Goal: Find contact information: Find contact information

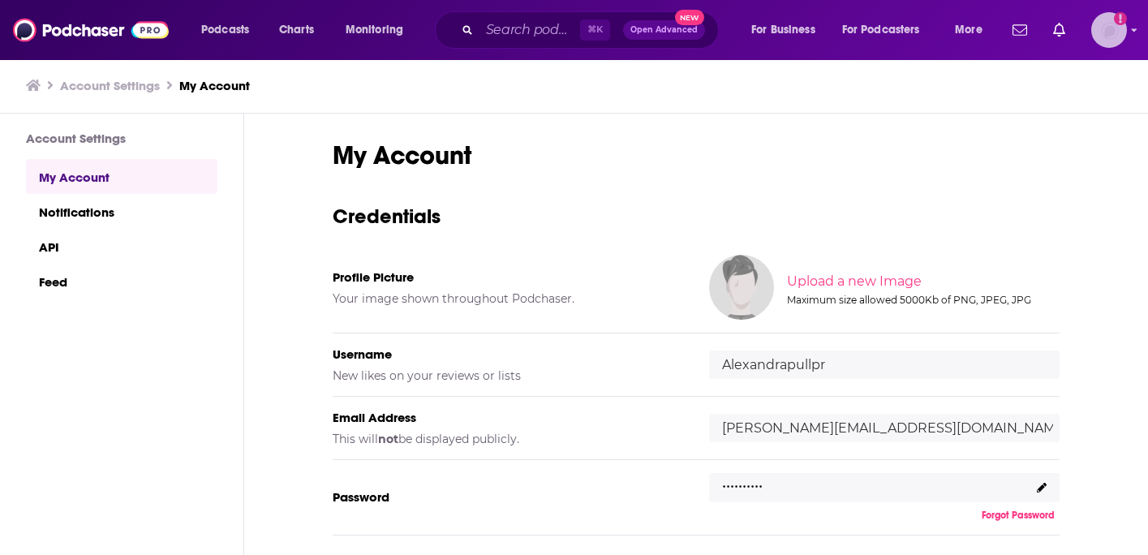
click at [1111, 33] on img "Logged in as Alexandrapullpr" at bounding box center [1109, 30] width 36 height 36
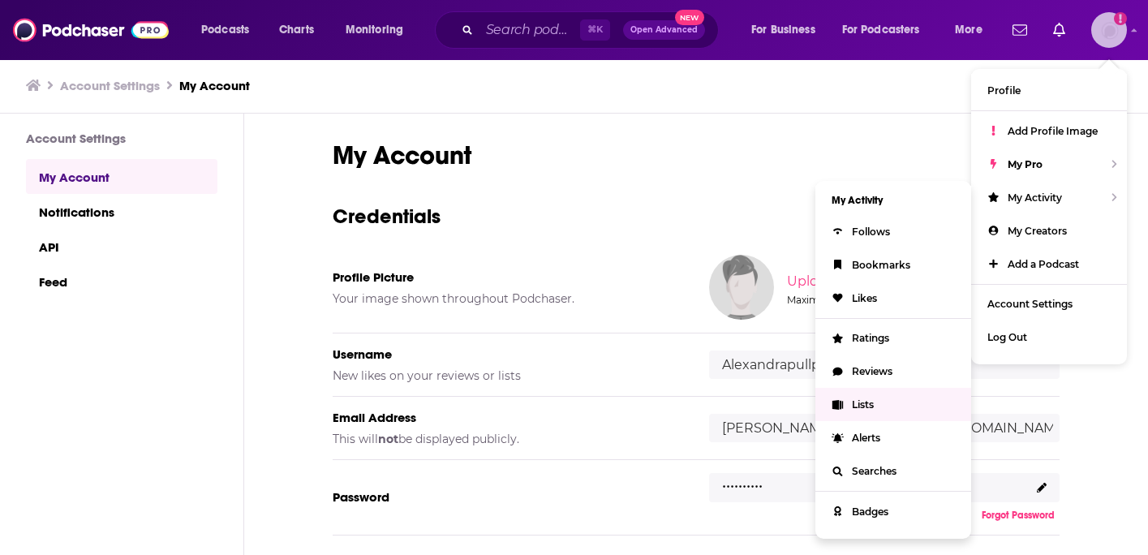
click at [866, 403] on span "Lists" at bounding box center [863, 404] width 22 height 12
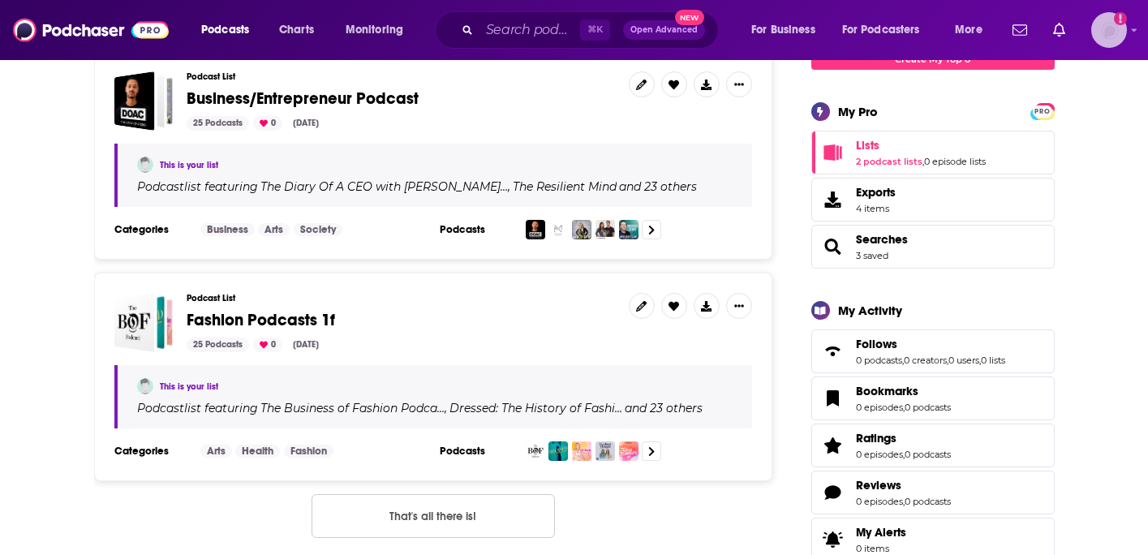
scroll to position [251, 0]
click at [866, 214] on span "4 items" at bounding box center [876, 209] width 40 height 11
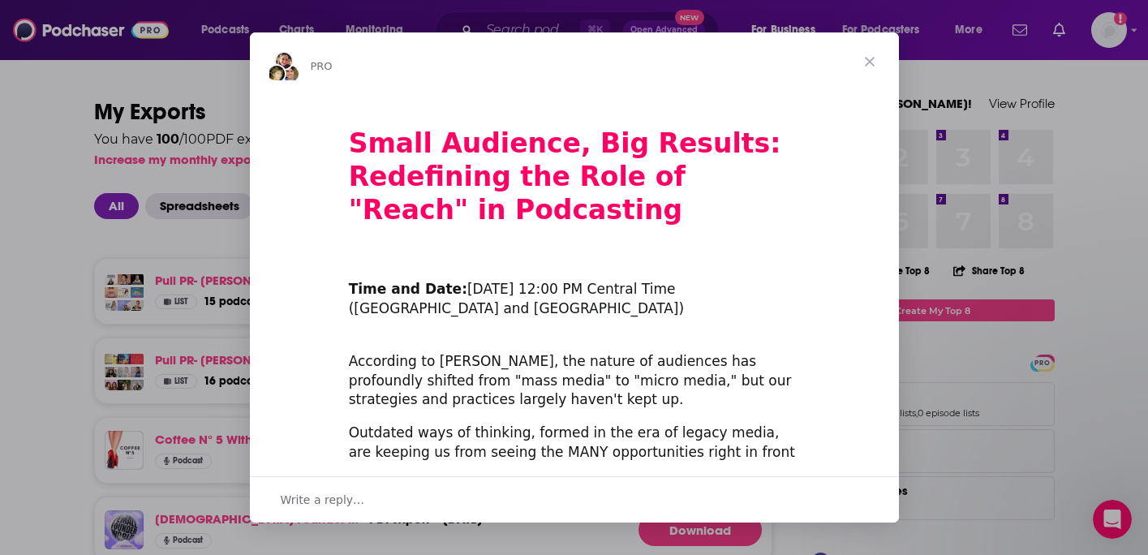
click at [874, 54] on span "Close" at bounding box center [869, 61] width 58 height 58
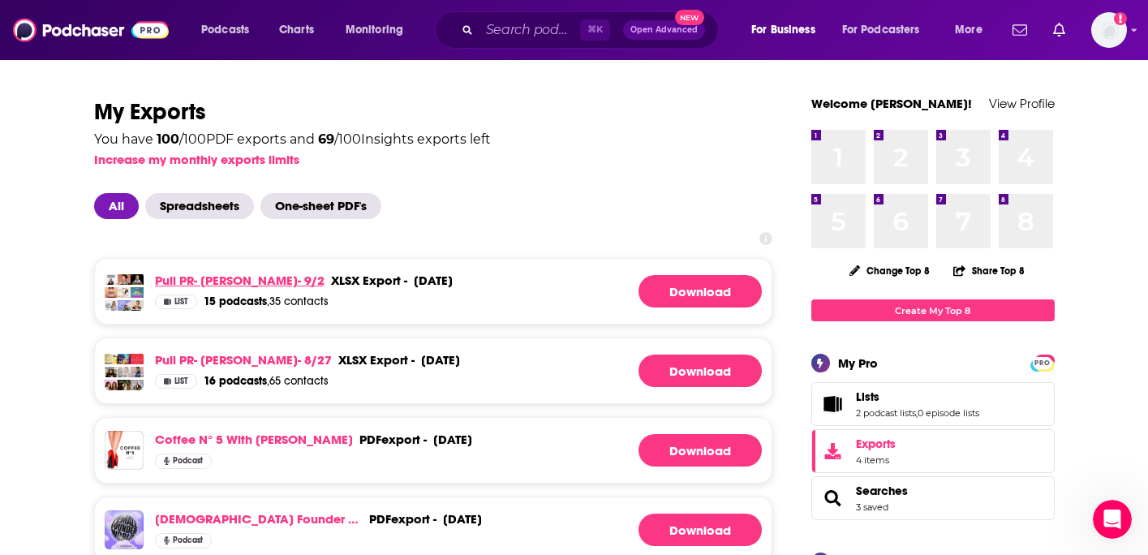
click at [211, 275] on link "Pull PR- [PERSON_NAME]- 9/2" at bounding box center [240, 280] width 170 height 15
click at [242, 381] on span "16 podcasts" at bounding box center [235, 381] width 63 height 14
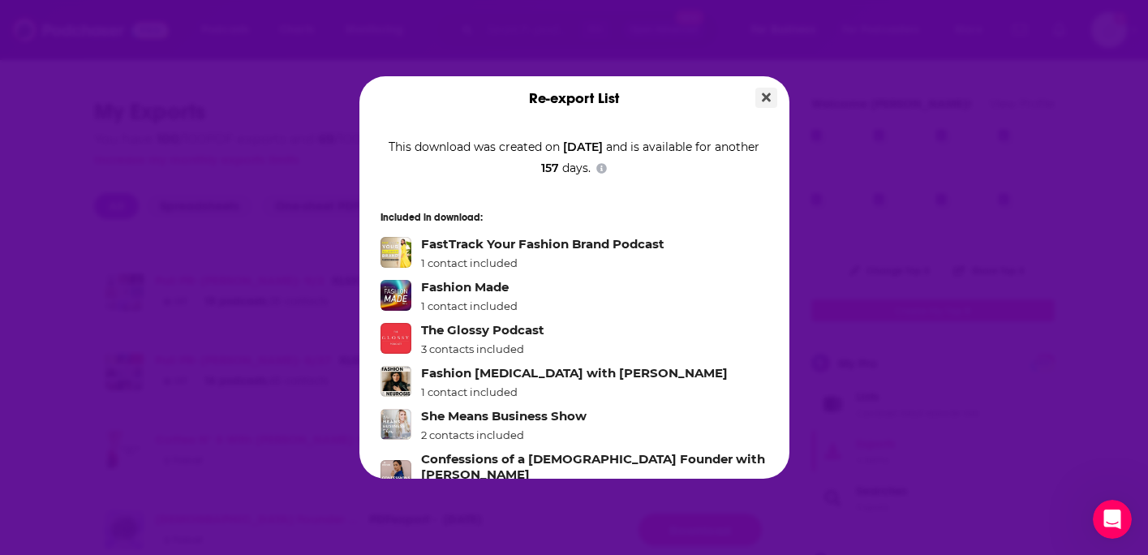
click at [766, 96] on icon "Close" at bounding box center [766, 97] width 9 height 9
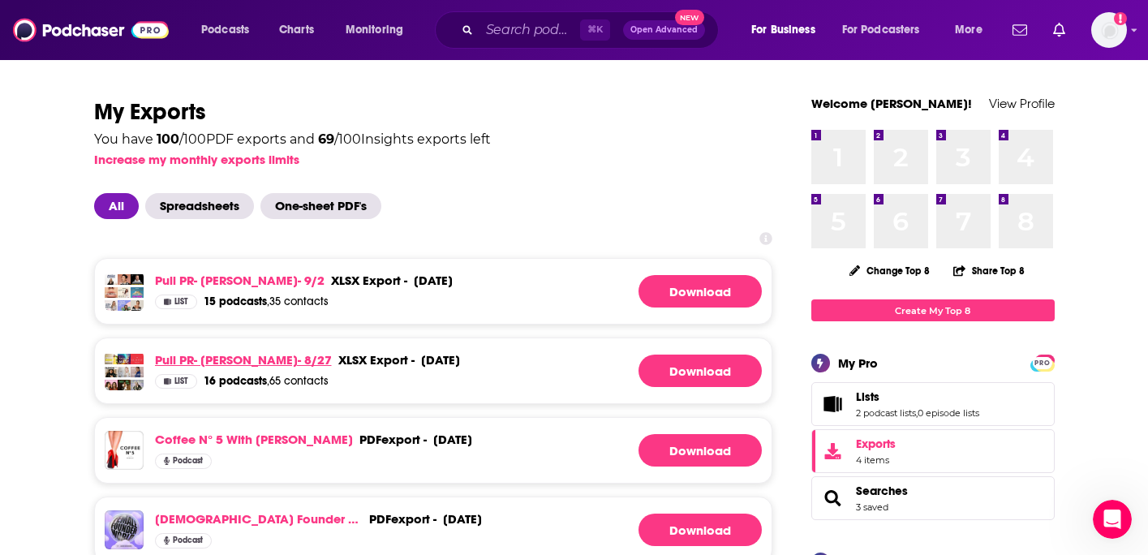
click at [254, 361] on link "Pull PR- Demi Marchese- 8/27" at bounding box center [243, 359] width 177 height 15
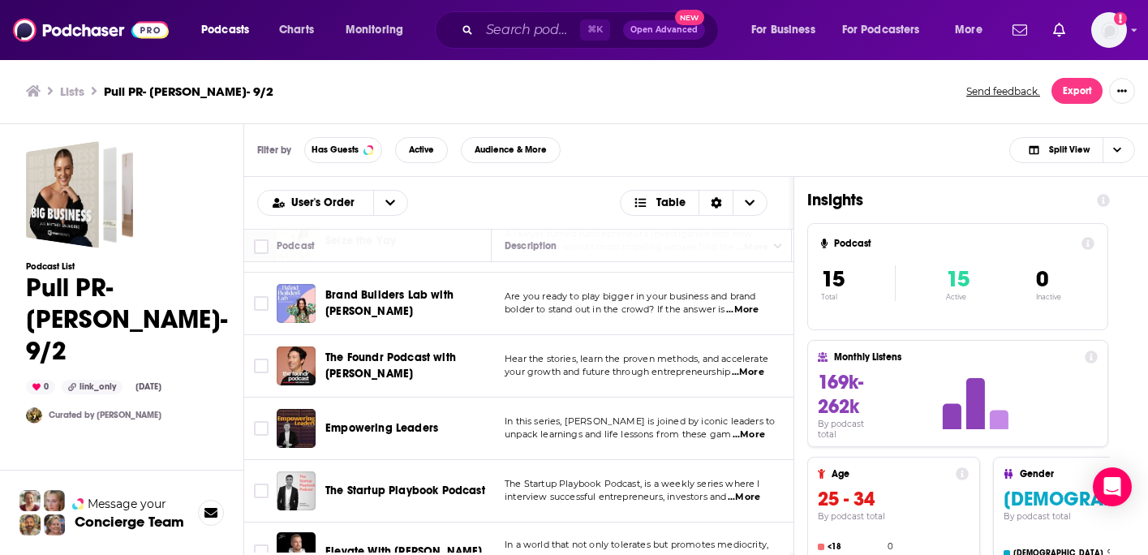
scroll to position [454, 0]
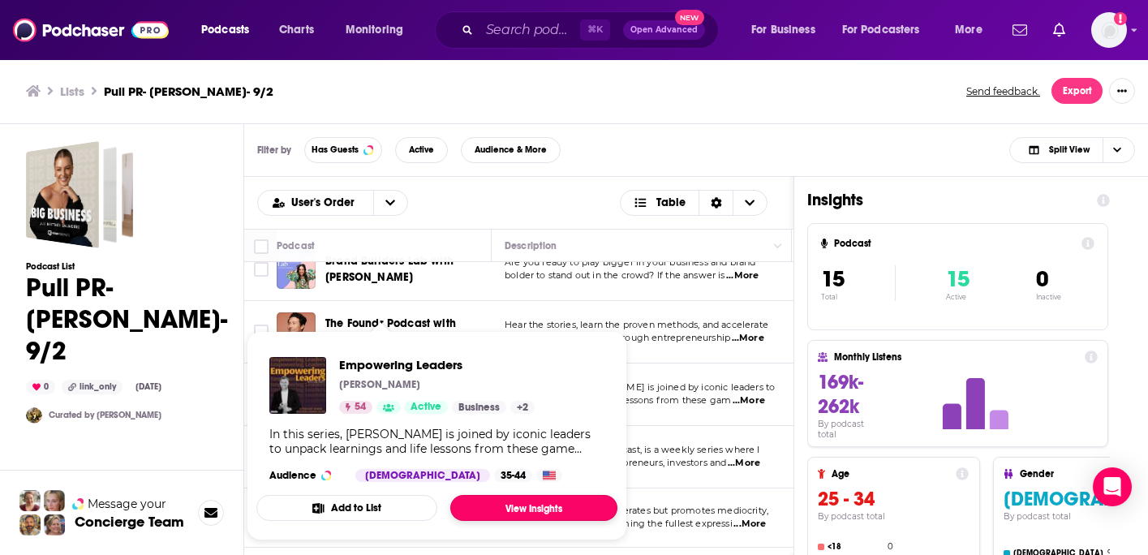
click at [508, 504] on link "View Insights" at bounding box center [533, 508] width 167 height 26
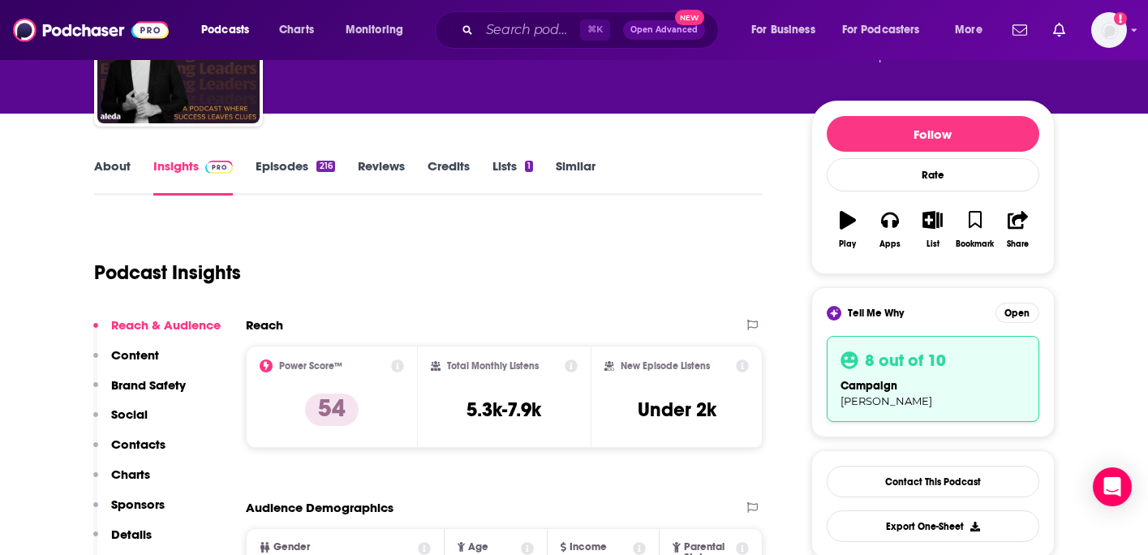
scroll to position [189, 0]
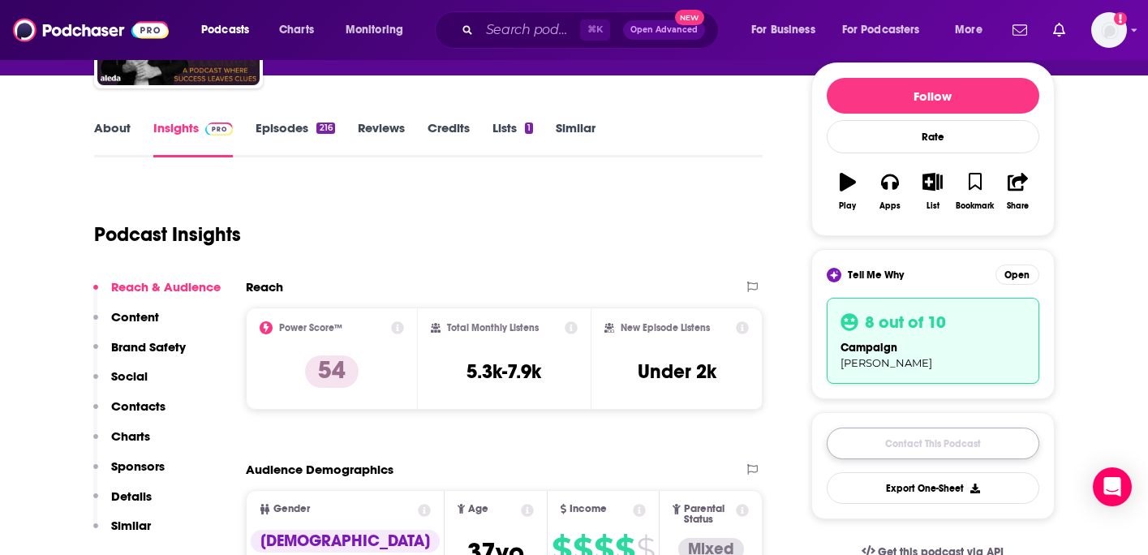
click at [918, 438] on link "Contact This Podcast" at bounding box center [933, 444] width 213 height 32
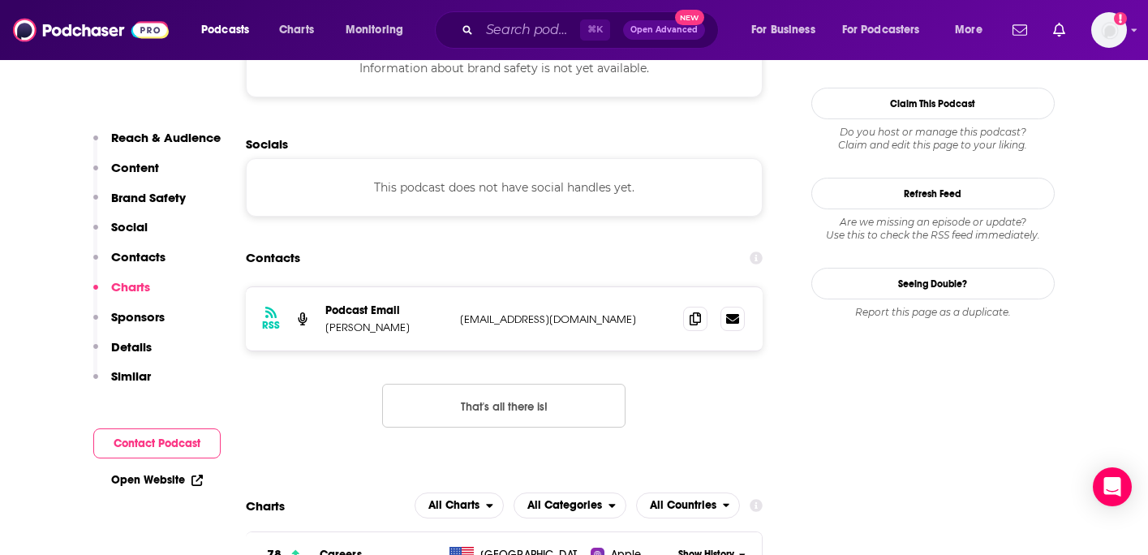
scroll to position [1539, 0]
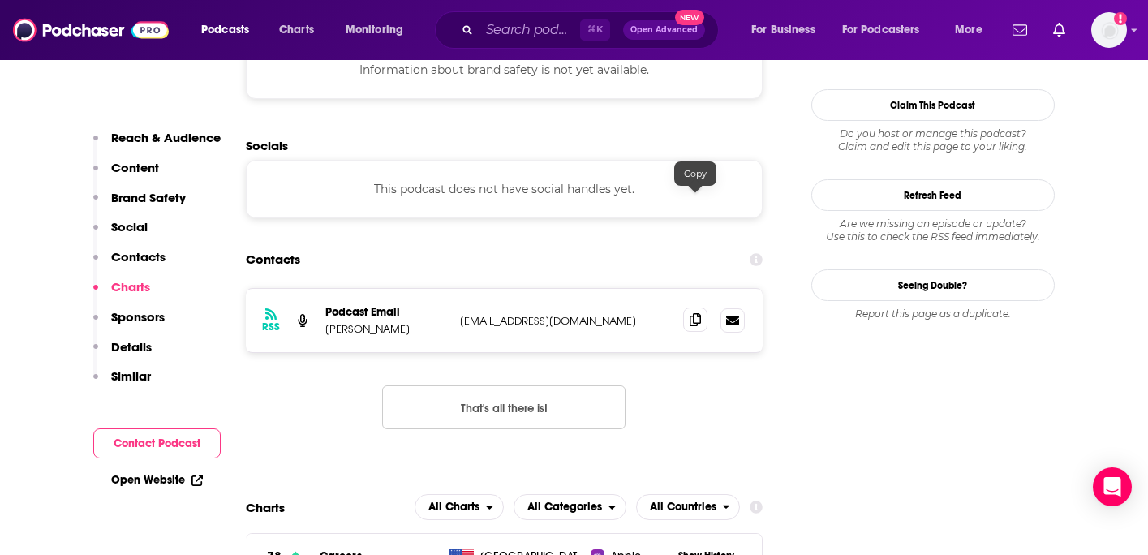
click at [694, 313] on icon at bounding box center [695, 319] width 11 height 13
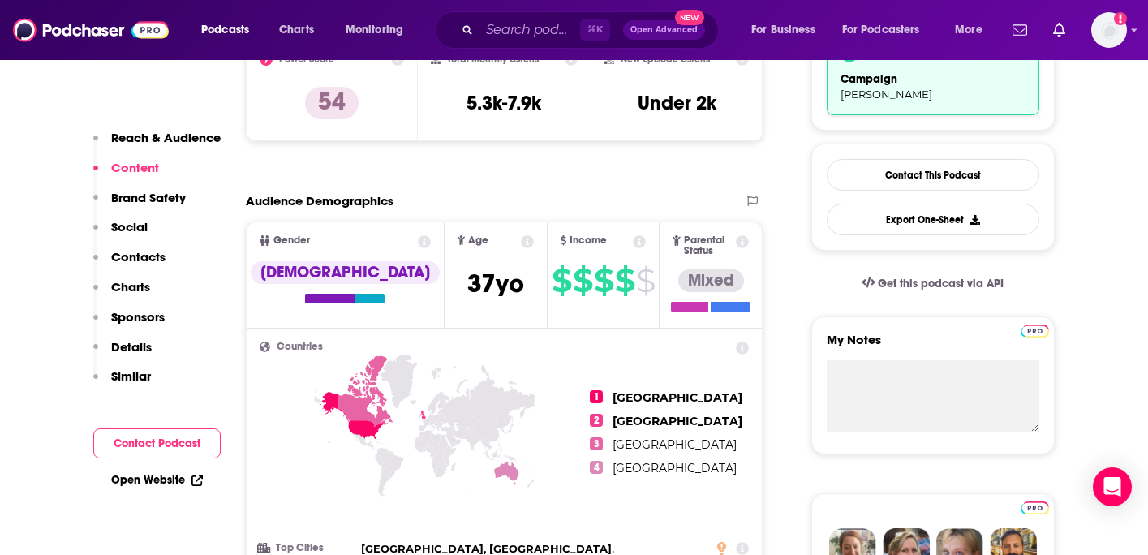
scroll to position [0, 0]
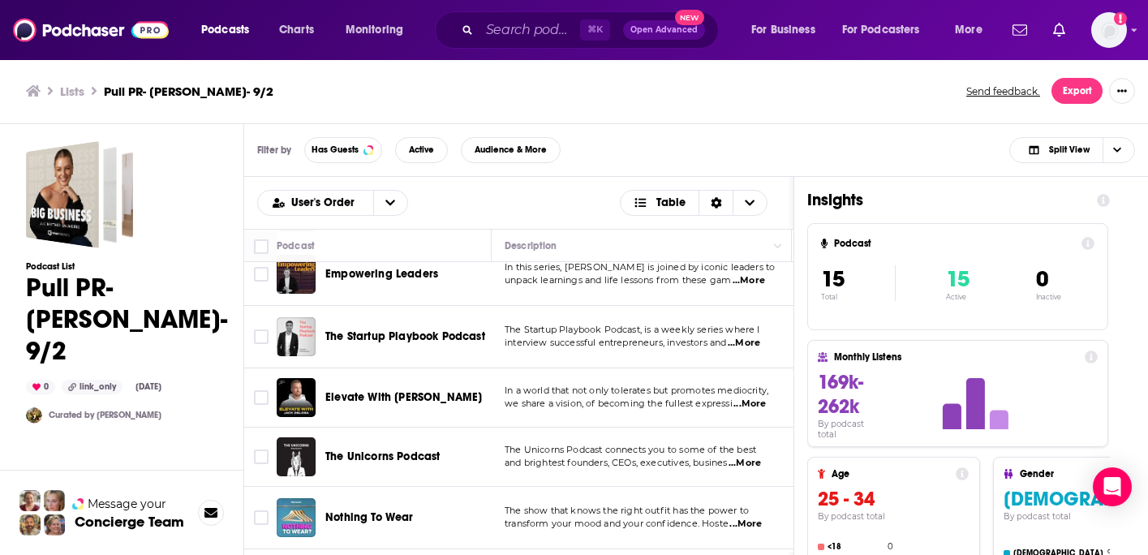
scroll to position [579, 0]
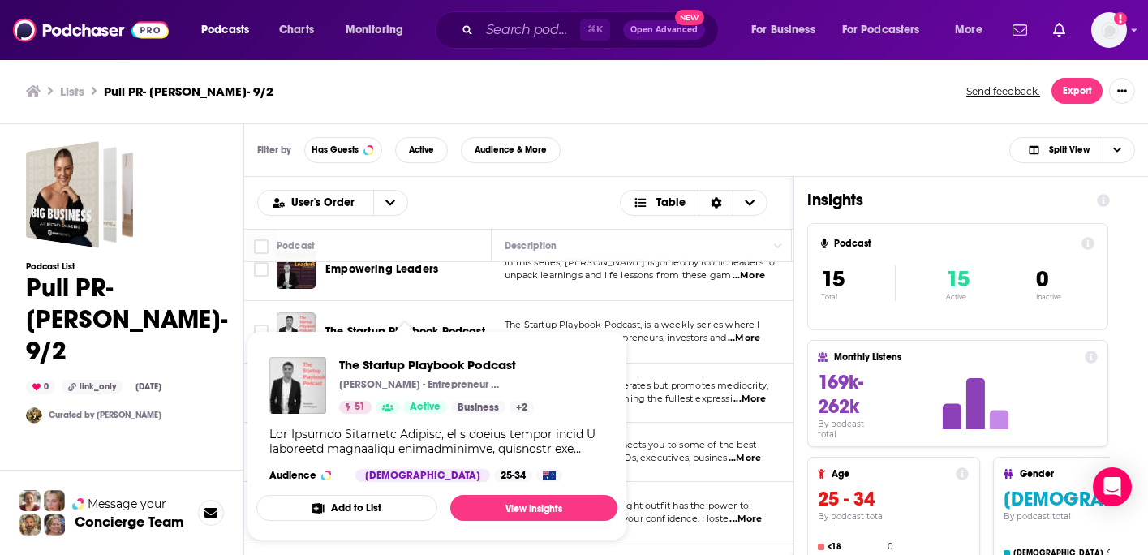
click at [446, 334] on span "The Startup Playbook Podcast [PERSON_NAME] - Entrepreneur | Blogger | Podcaster…" at bounding box center [436, 435] width 361 height 209
click at [601, 333] on span "The Startup Playbook Podcast [PERSON_NAME] - Entrepreneur | Blogger | Podcaster…" at bounding box center [436, 435] width 361 height 209
click at [542, 513] on link "View Insights" at bounding box center [533, 508] width 167 height 26
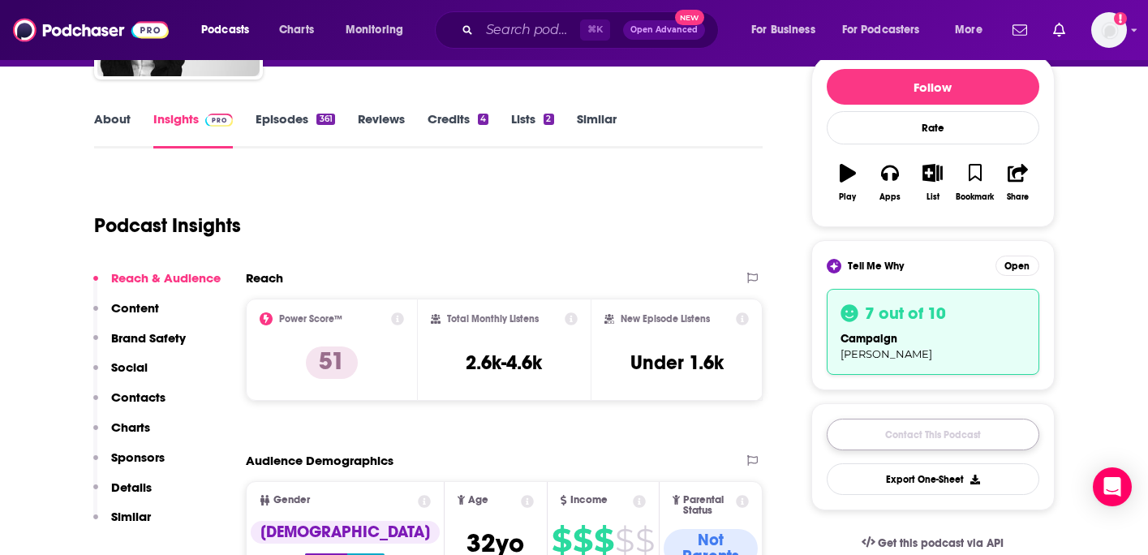
click at [896, 430] on link "Contact This Podcast" at bounding box center [933, 435] width 213 height 32
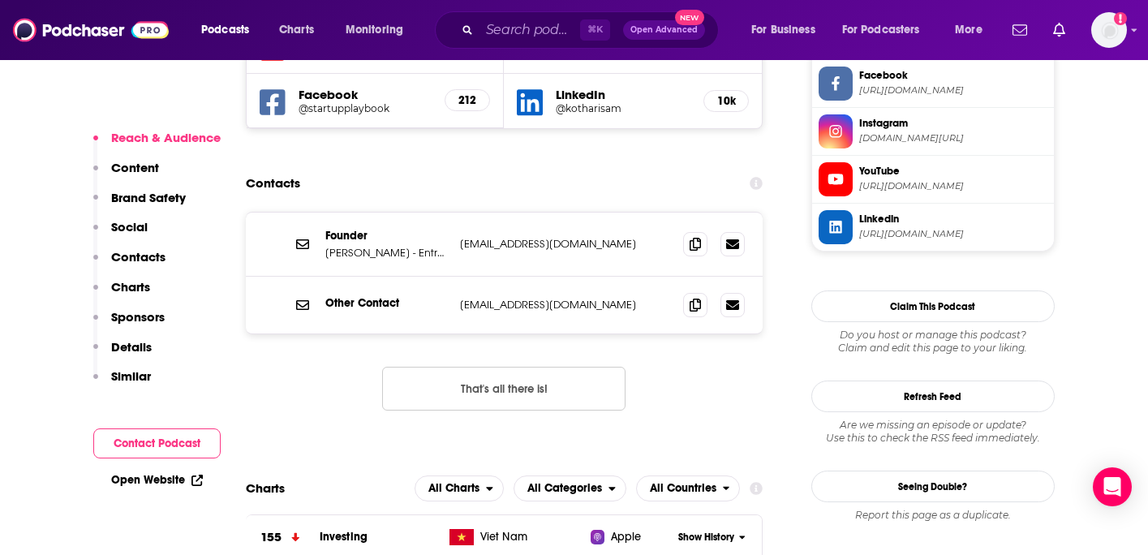
scroll to position [1651, 0]
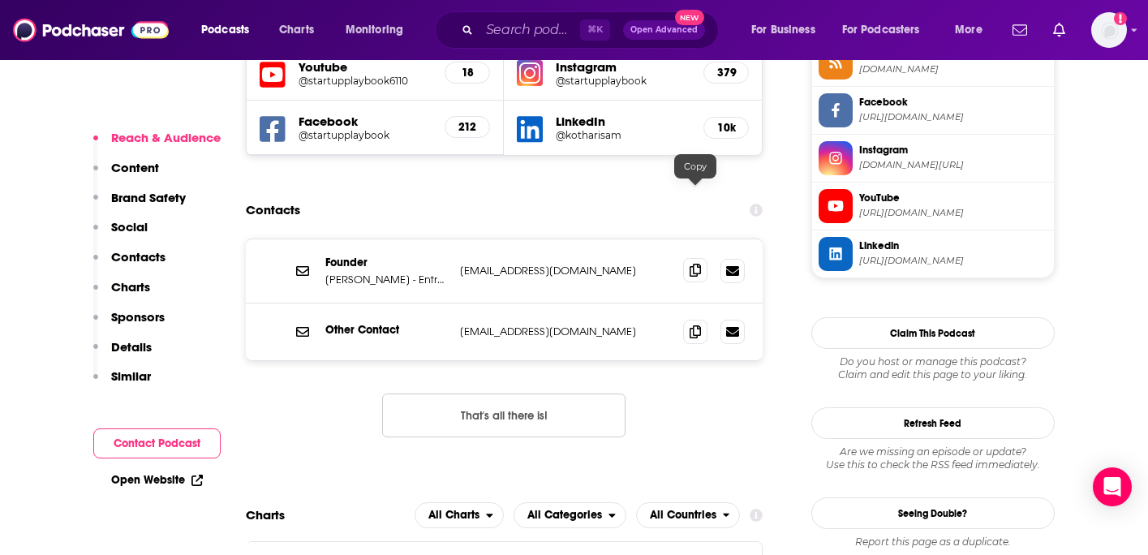
click at [691, 258] on span at bounding box center [695, 270] width 24 height 24
click at [698, 324] on icon at bounding box center [695, 330] width 11 height 13
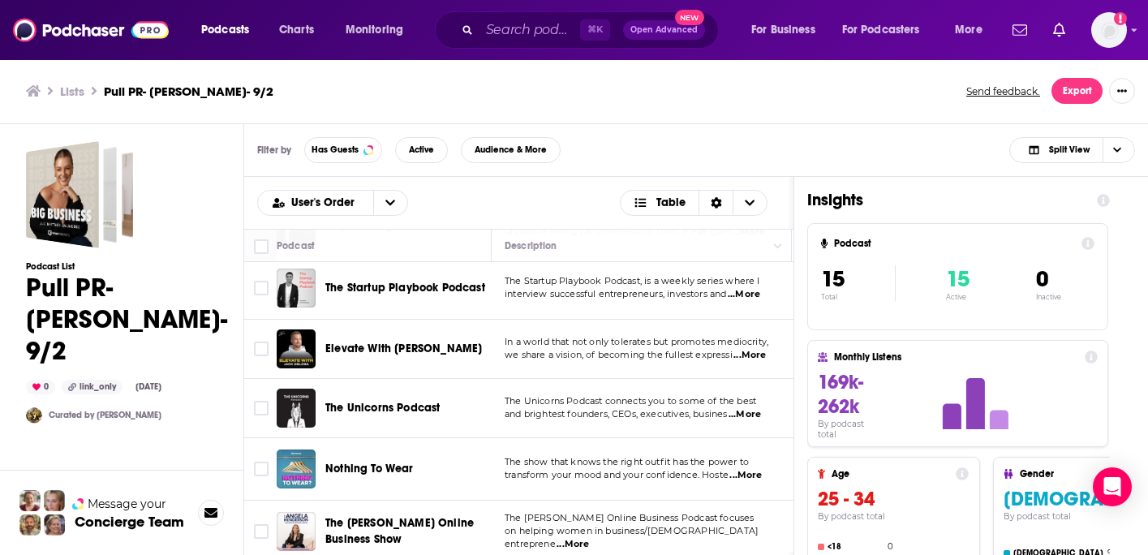
scroll to position [633, 0]
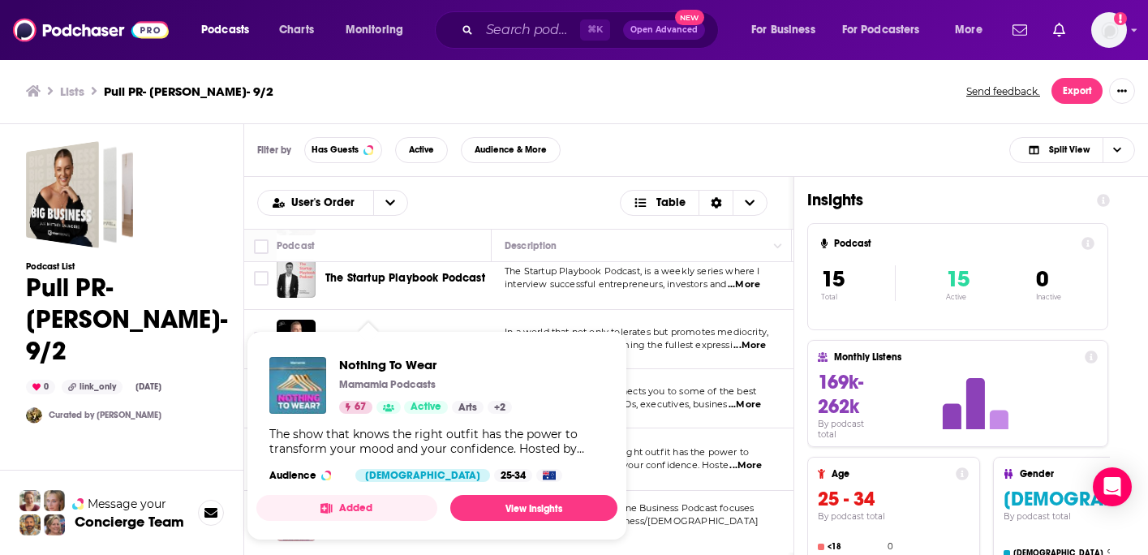
click at [391, 461] on div "Nothing To Wear Mamamia Podcasts 67 Active Arts + 2 The show that knows the rig…" at bounding box center [436, 419] width 361 height 151
click at [522, 504] on link "View Insights" at bounding box center [533, 508] width 167 height 26
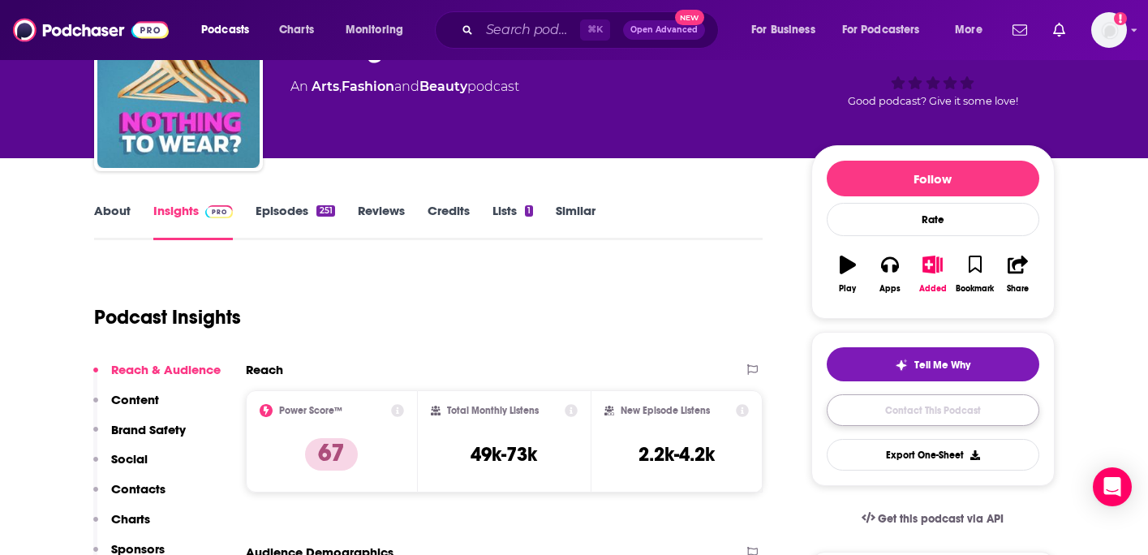
click at [902, 412] on link "Contact This Podcast" at bounding box center [933, 410] width 213 height 32
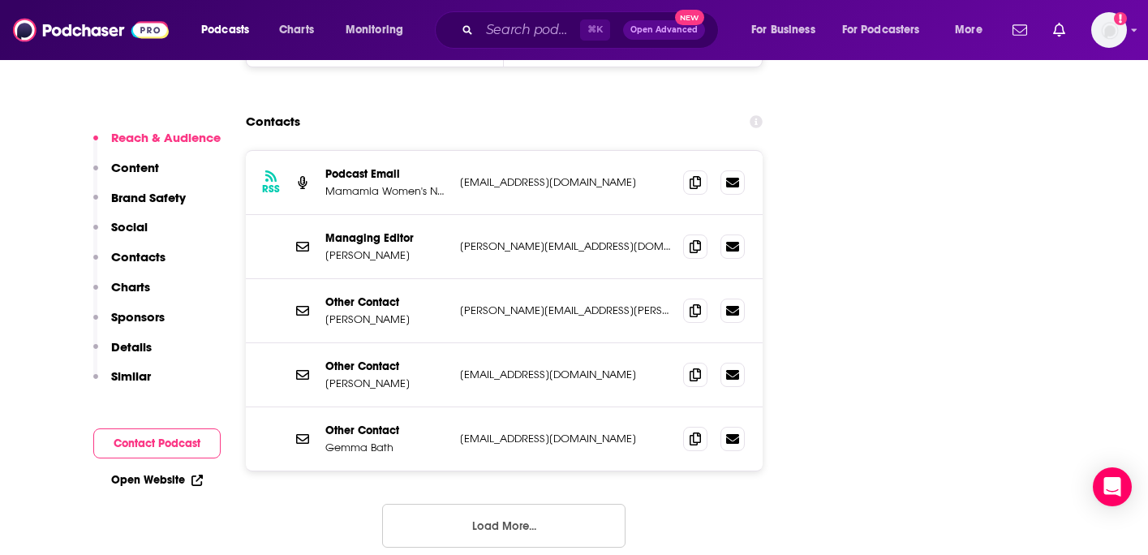
scroll to position [1983, 0]
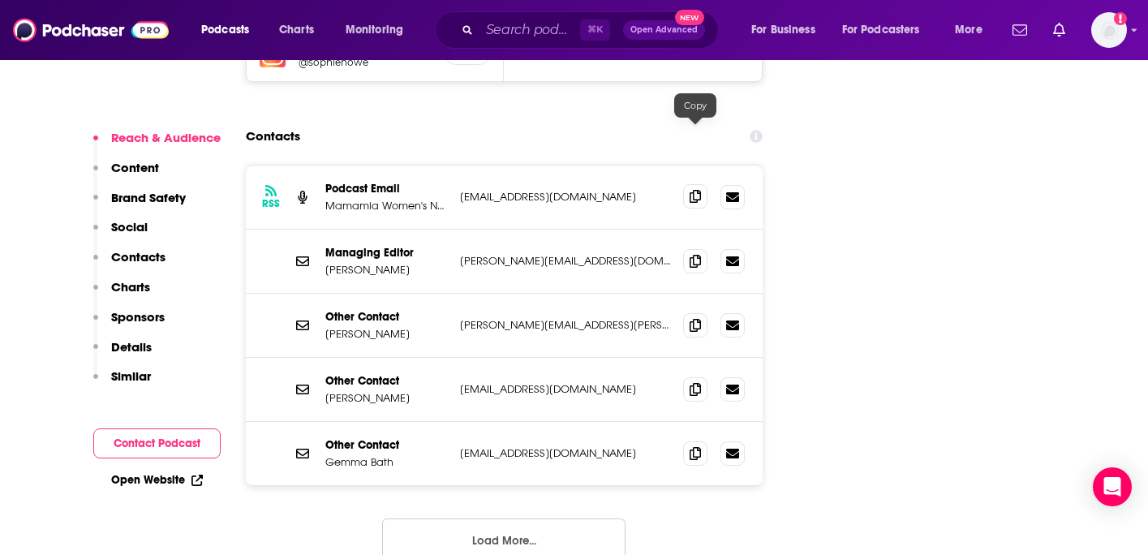
click at [697, 190] on icon at bounding box center [695, 196] width 11 height 13
click at [701, 248] on span at bounding box center [695, 260] width 24 height 24
click at [698, 318] on icon at bounding box center [695, 324] width 11 height 13
click at [700, 382] on icon at bounding box center [695, 388] width 11 height 13
click at [691, 446] on icon at bounding box center [695, 452] width 11 height 13
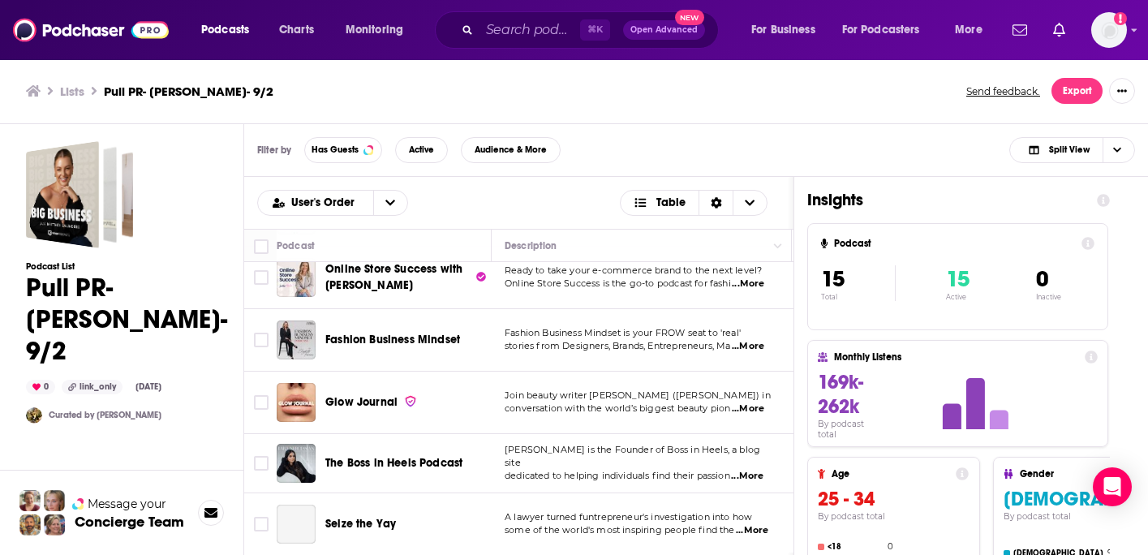
scroll to position [142, 0]
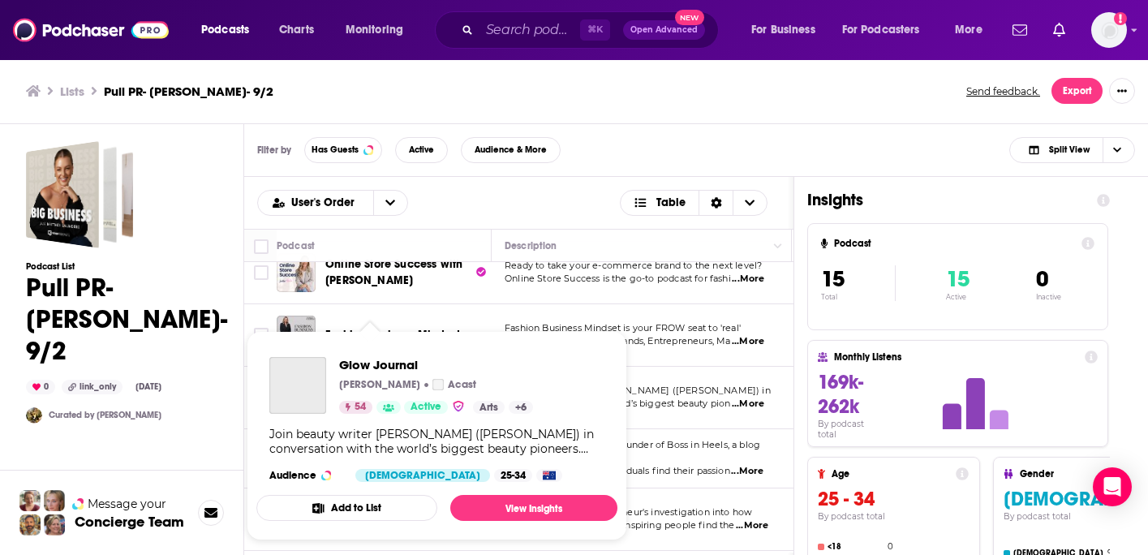
click at [350, 400] on div "Glow Journal [PERSON_NAME] Acast 54 Active Arts + 6" at bounding box center [436, 385] width 194 height 57
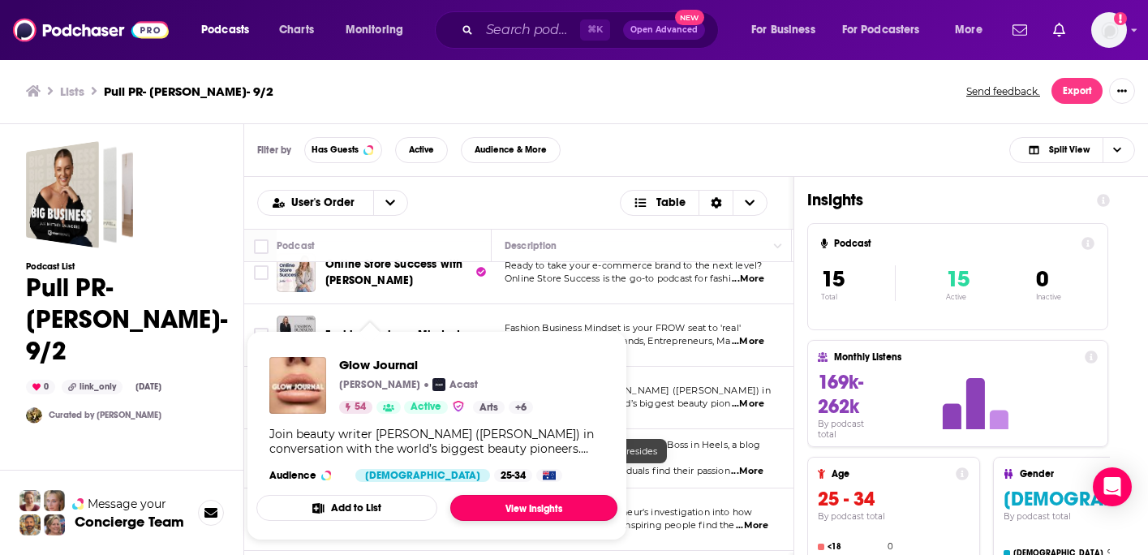
click at [520, 507] on link "View Insights" at bounding box center [533, 508] width 167 height 26
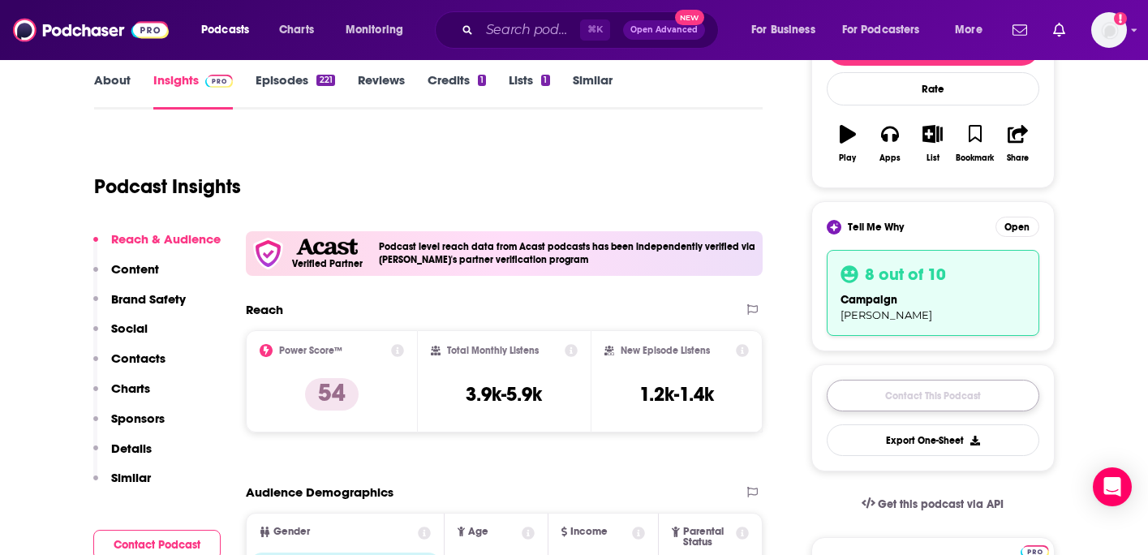
click at [920, 402] on link "Contact This Podcast" at bounding box center [933, 396] width 213 height 32
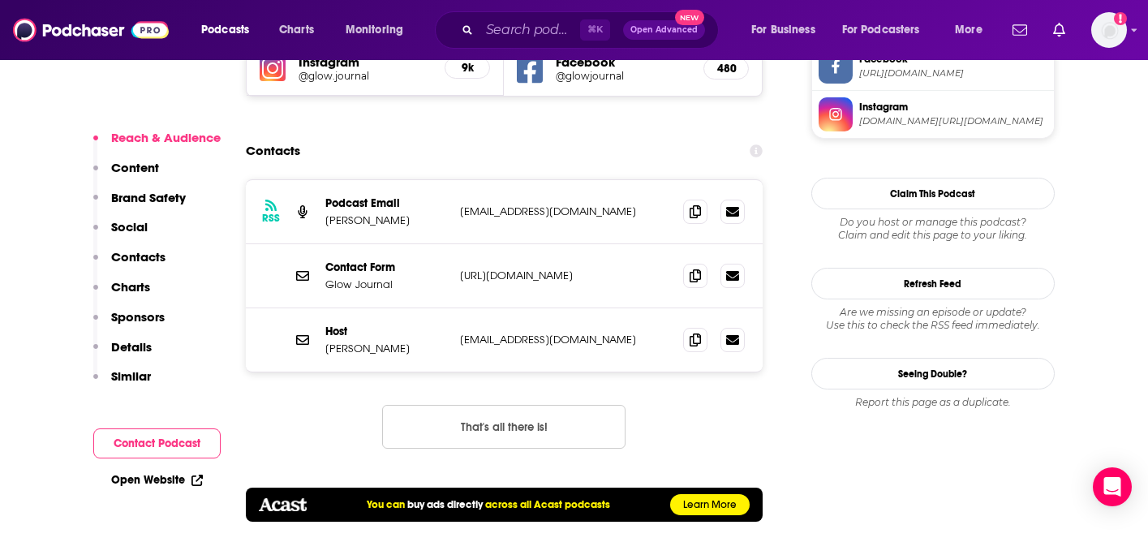
scroll to position [1674, 0]
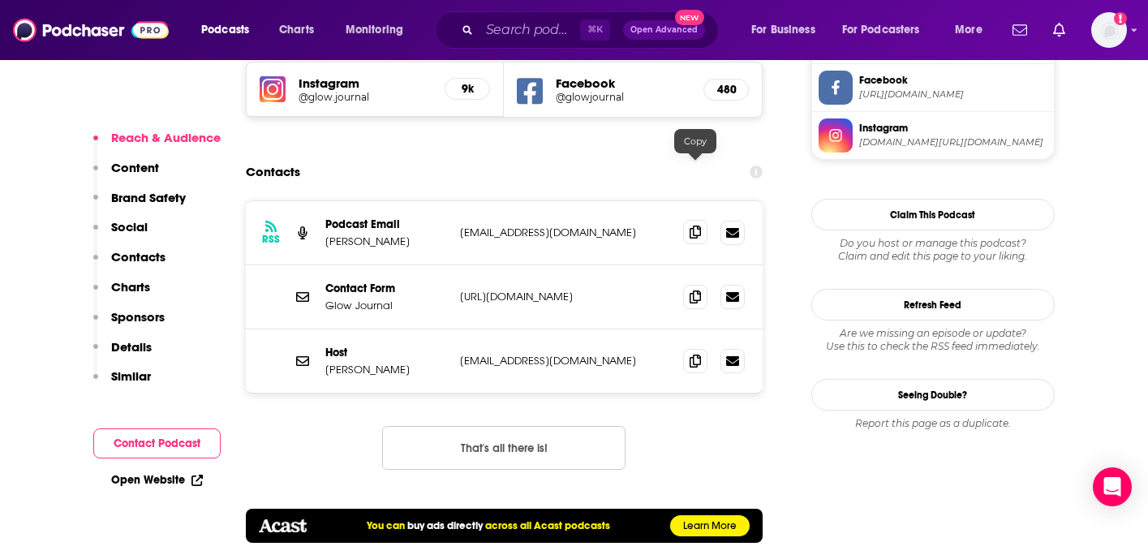
click at [690, 226] on icon at bounding box center [695, 232] width 11 height 13
click at [700, 354] on icon at bounding box center [695, 360] width 11 height 13
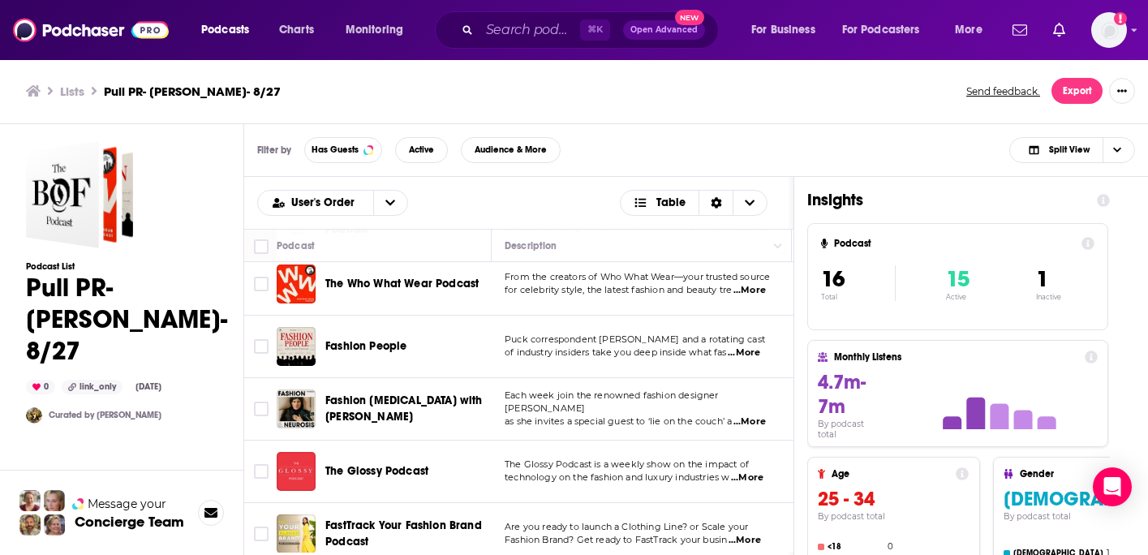
scroll to position [72, 0]
